Goal: Obtain resource: Download file/media

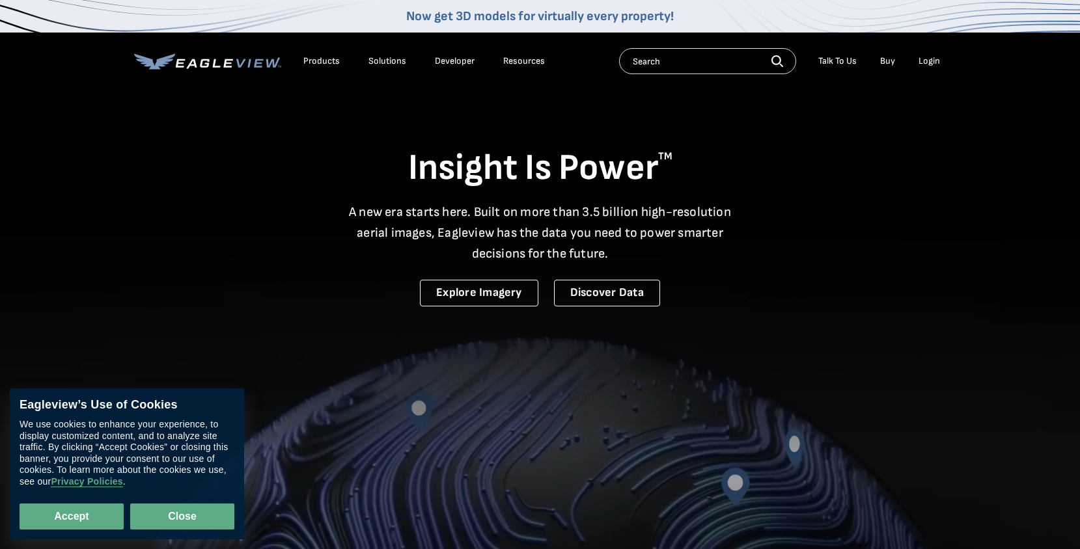
click at [180, 516] on button "Close" at bounding box center [182, 517] width 104 height 26
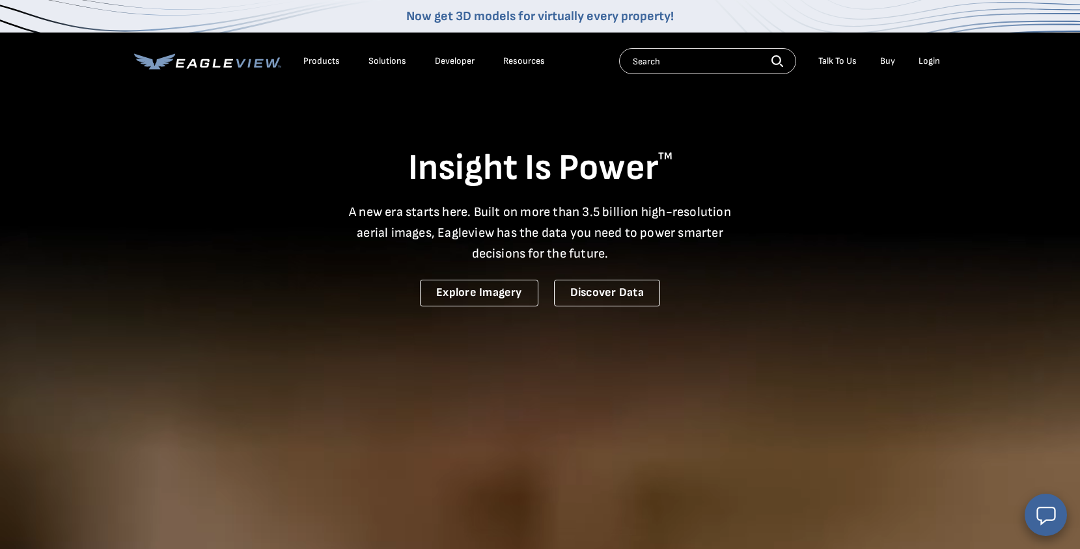
click at [920, 63] on div "Login" at bounding box center [929, 61] width 21 height 12
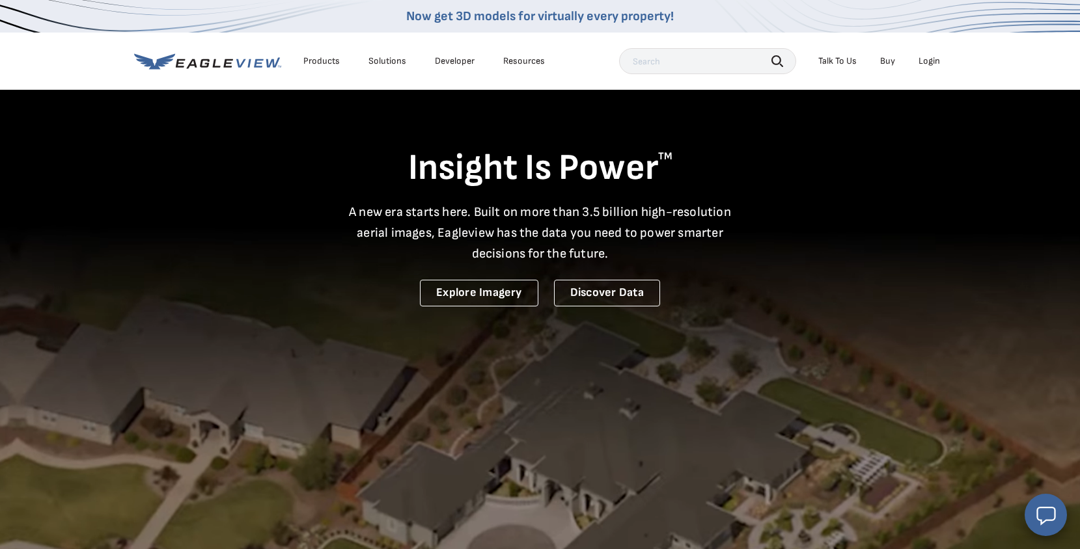
click at [930, 62] on div "Login" at bounding box center [929, 61] width 21 height 12
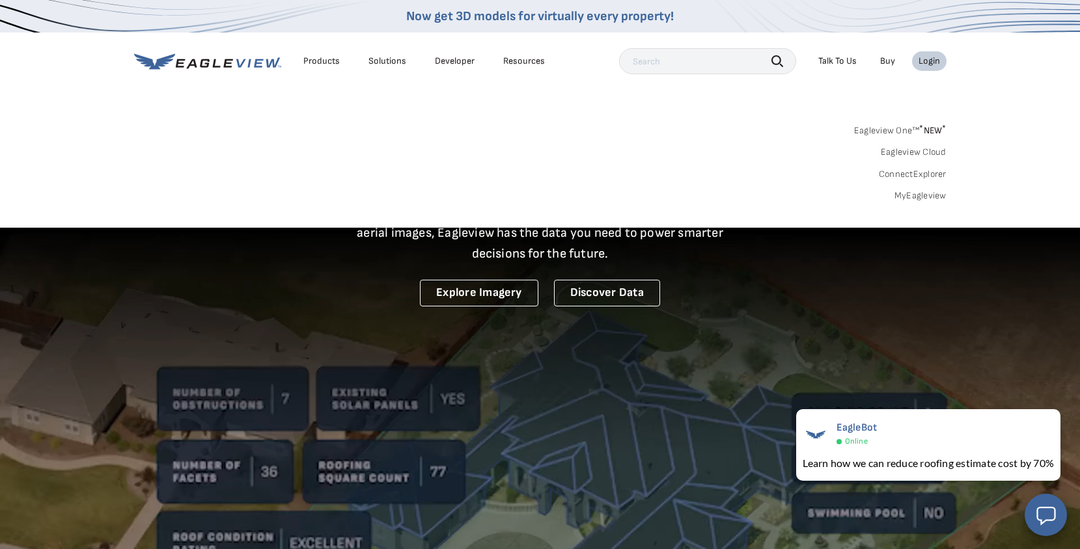
click at [887, 130] on link "Eagleview One™ * NEW *" at bounding box center [900, 128] width 92 height 15
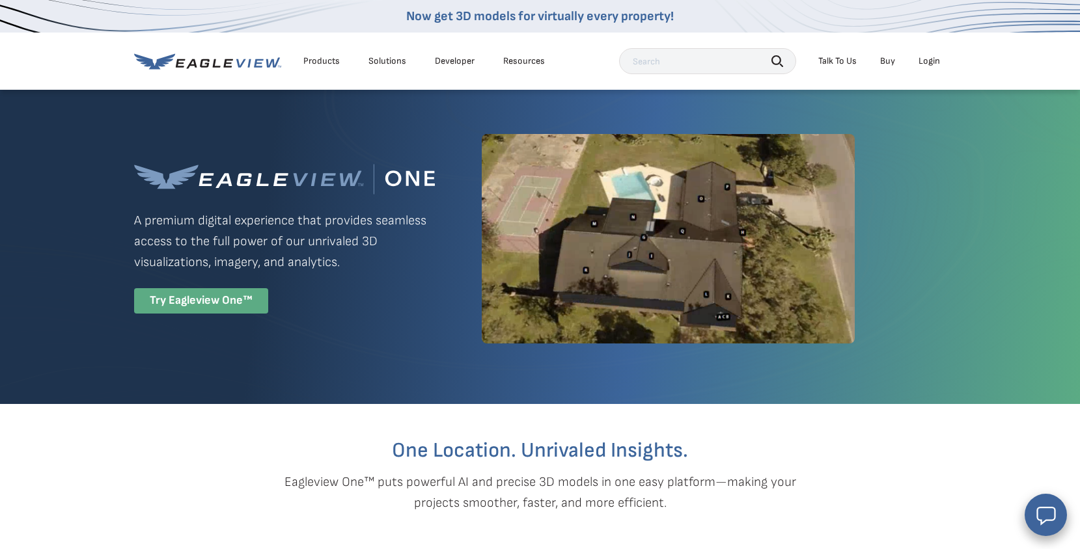
click at [214, 312] on div "Try Eagleview One™" at bounding box center [201, 300] width 134 height 25
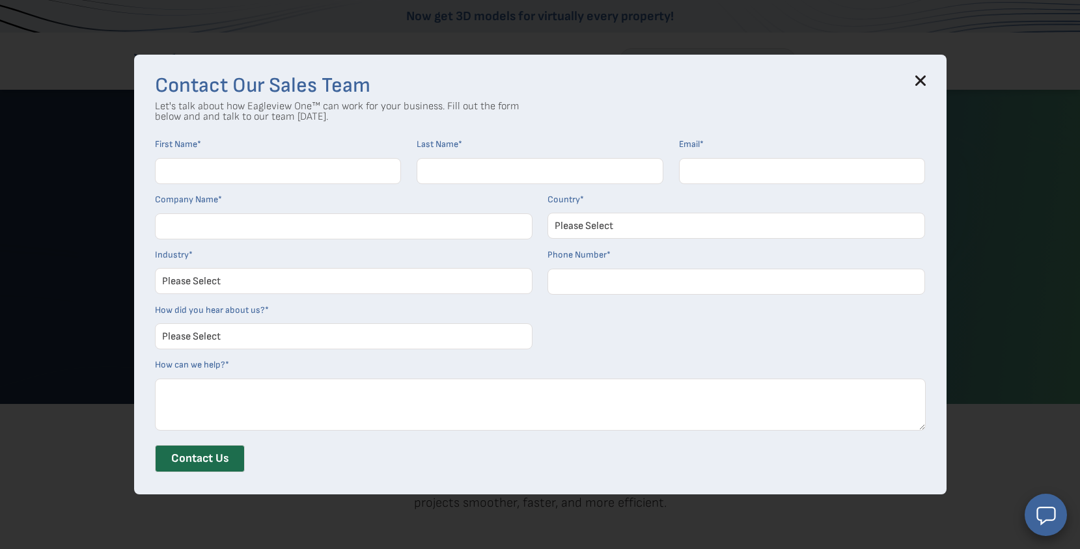
click at [924, 77] on icon at bounding box center [920, 81] width 8 height 8
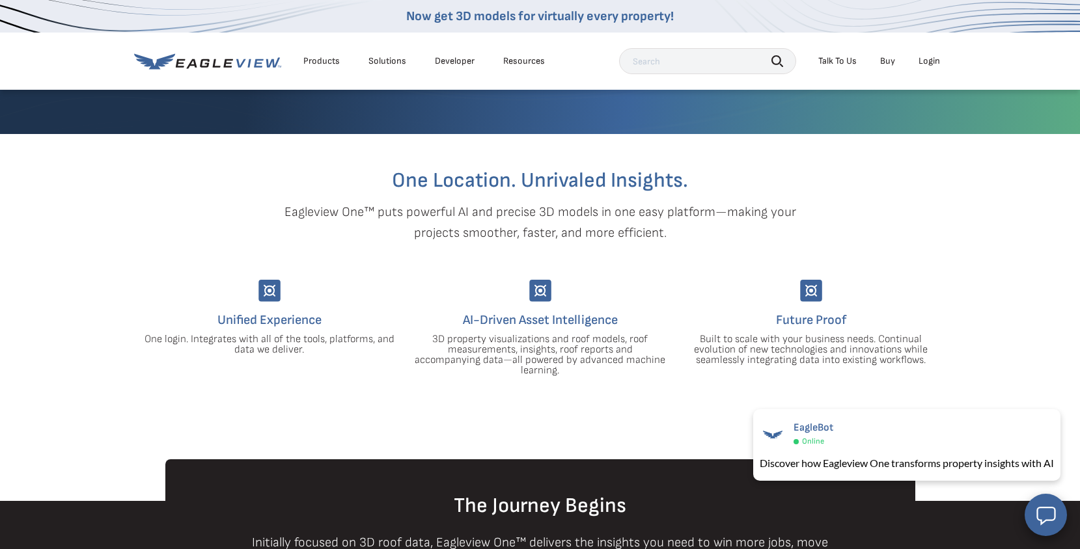
scroll to position [201, 0]
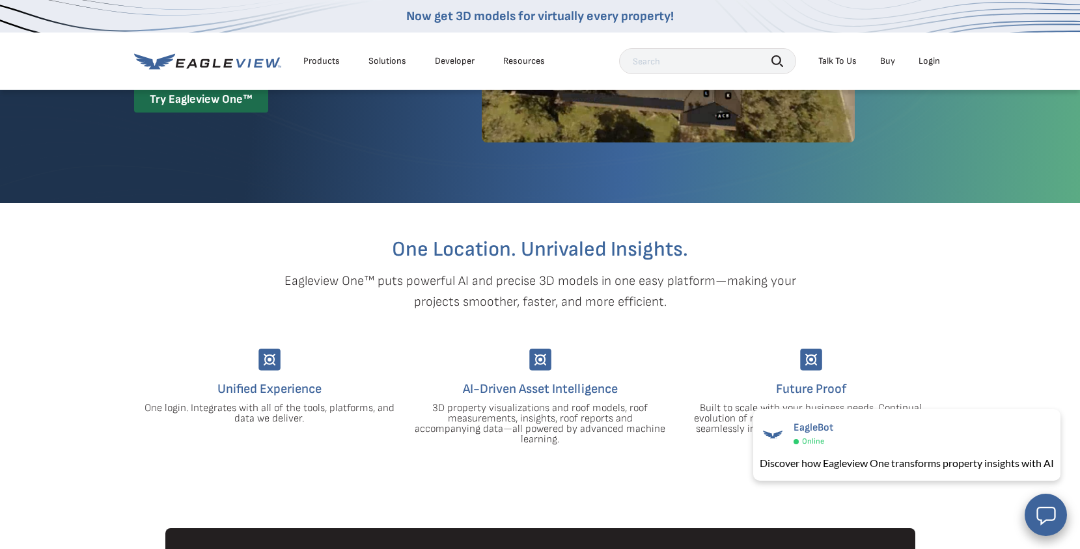
click at [932, 58] on div "Login" at bounding box center [929, 61] width 21 height 12
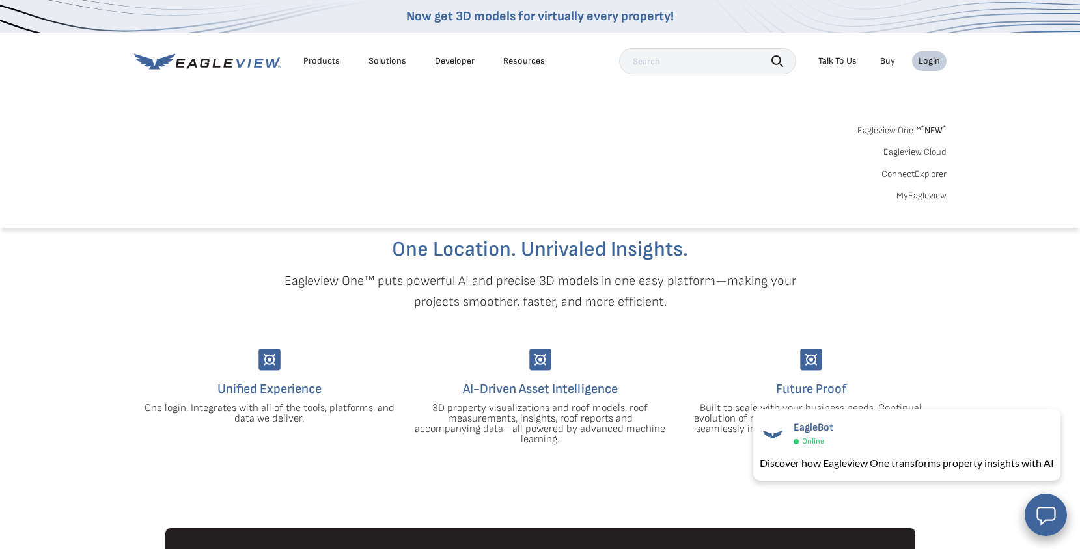
click at [922, 198] on link "MyEagleview" at bounding box center [921, 196] width 50 height 12
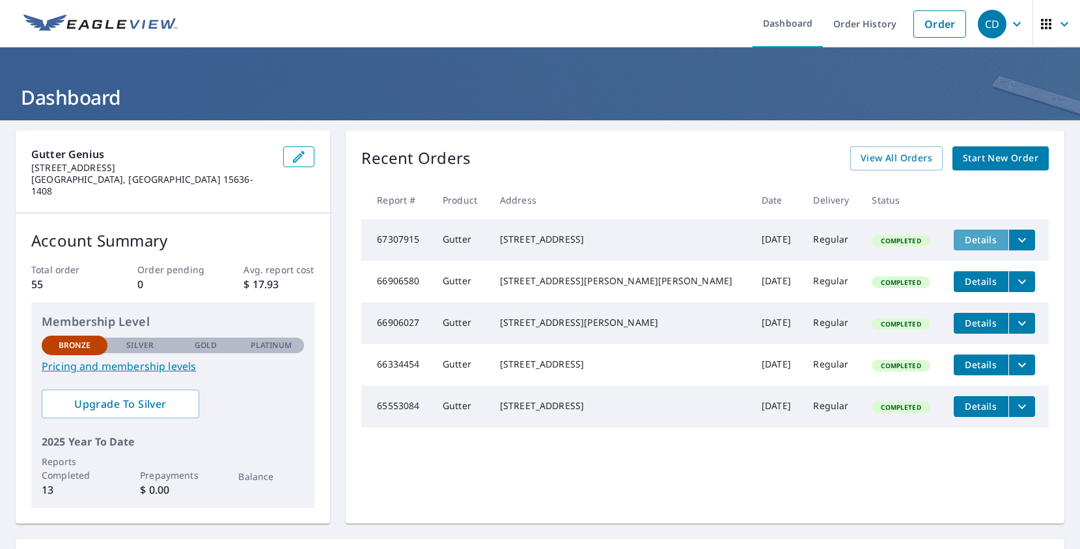
click at [963, 244] on span "Details" at bounding box center [981, 240] width 39 height 12
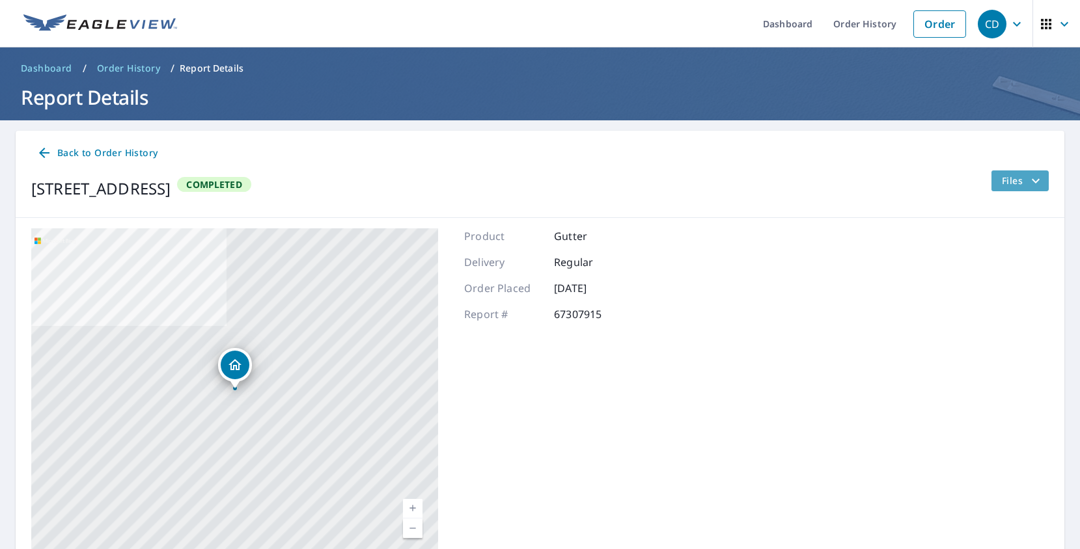
click at [1015, 179] on span "Files" at bounding box center [1023, 181] width 42 height 16
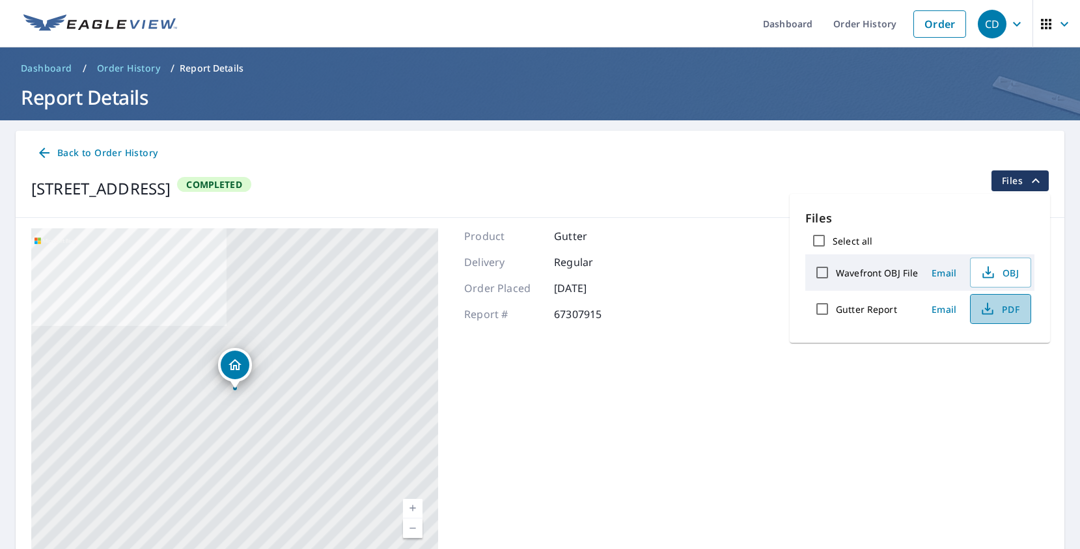
click at [991, 310] on icon "button" at bounding box center [988, 309] width 16 height 16
